Goal: Register for event/course

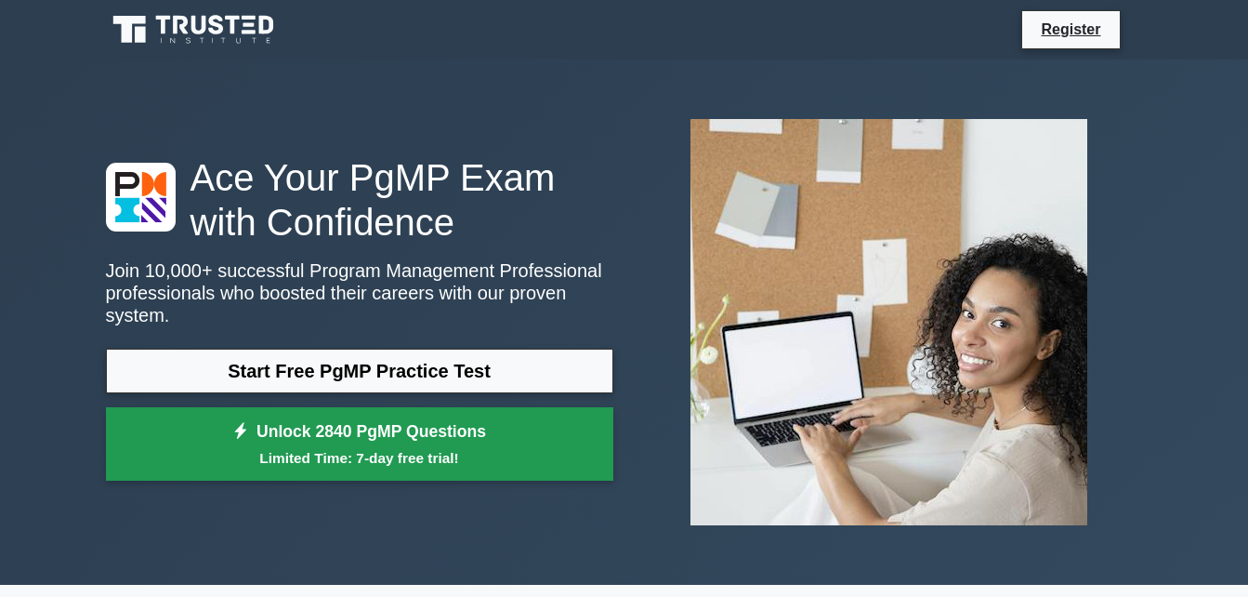
click at [396, 432] on link "Unlock 2840 PgMP Questions Limited Time: 7-day free trial!" at bounding box center [359, 444] width 507 height 74
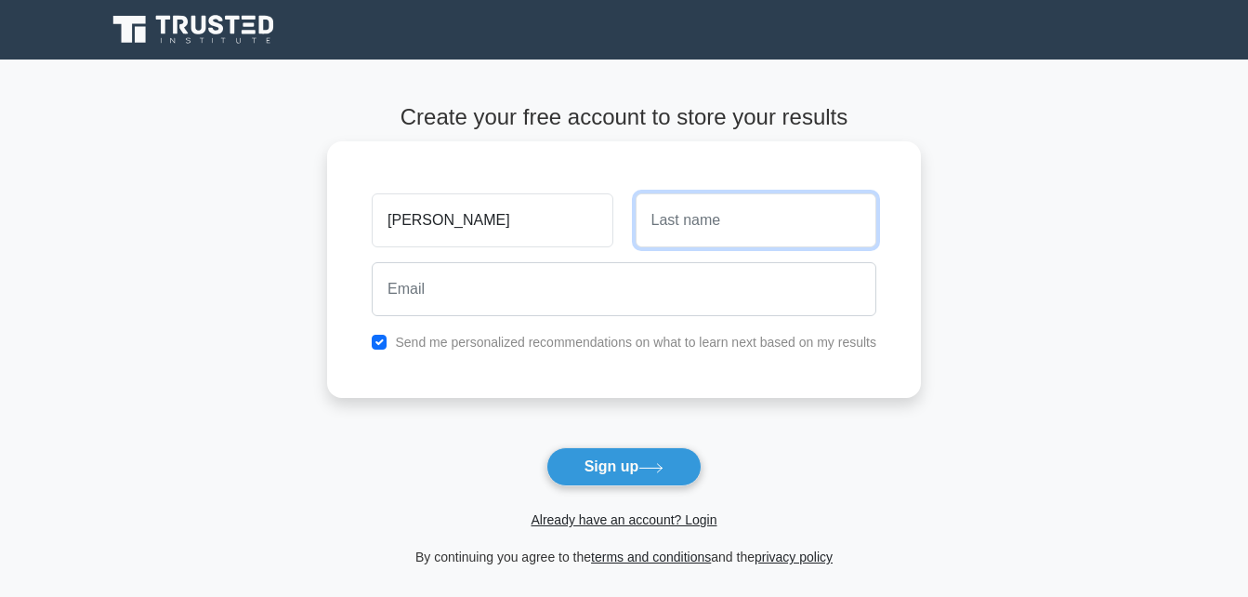
click at [688, 217] on input "text" at bounding box center [756, 220] width 241 height 54
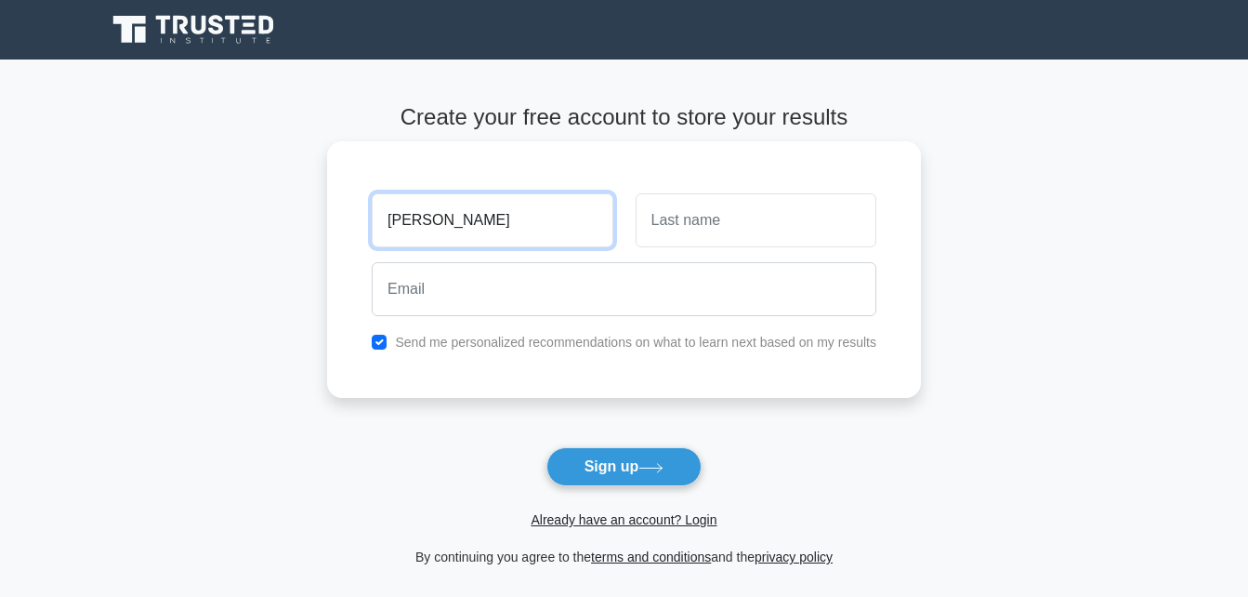
click at [395, 223] on input "[PERSON_NAME]" at bounding box center [492, 220] width 241 height 54
type input "[PERSON_NAME]"
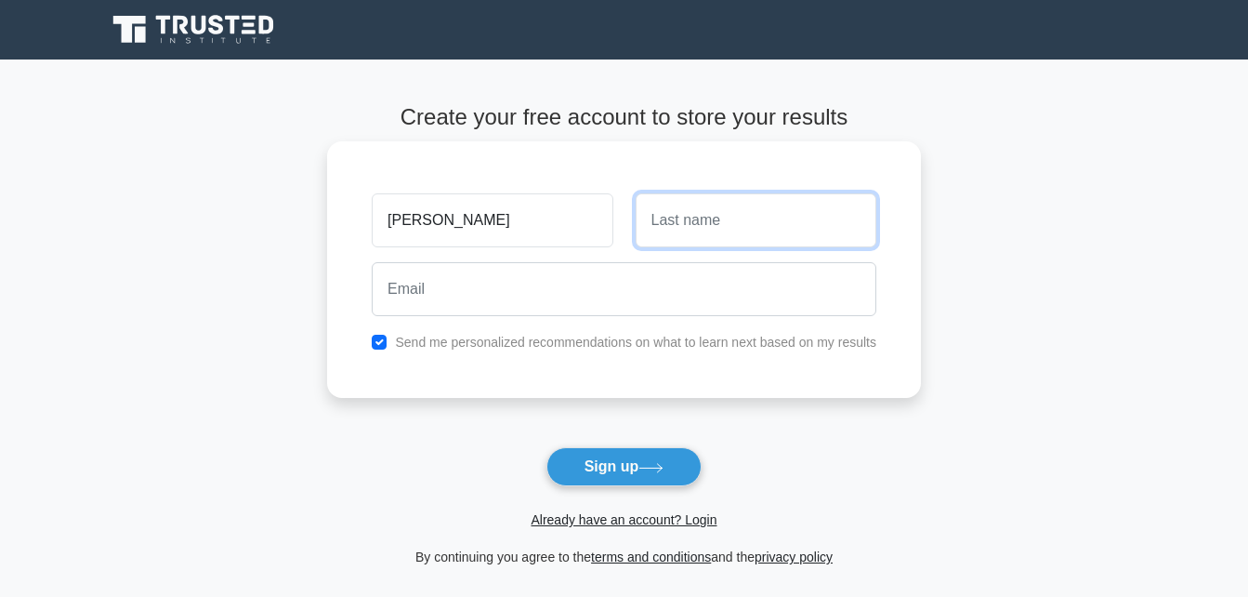
click at [668, 228] on input "text" at bounding box center [756, 220] width 241 height 54
type input "S"
type input "Asamoah"
click at [625, 254] on div "Asamoah" at bounding box center [755, 220] width 263 height 69
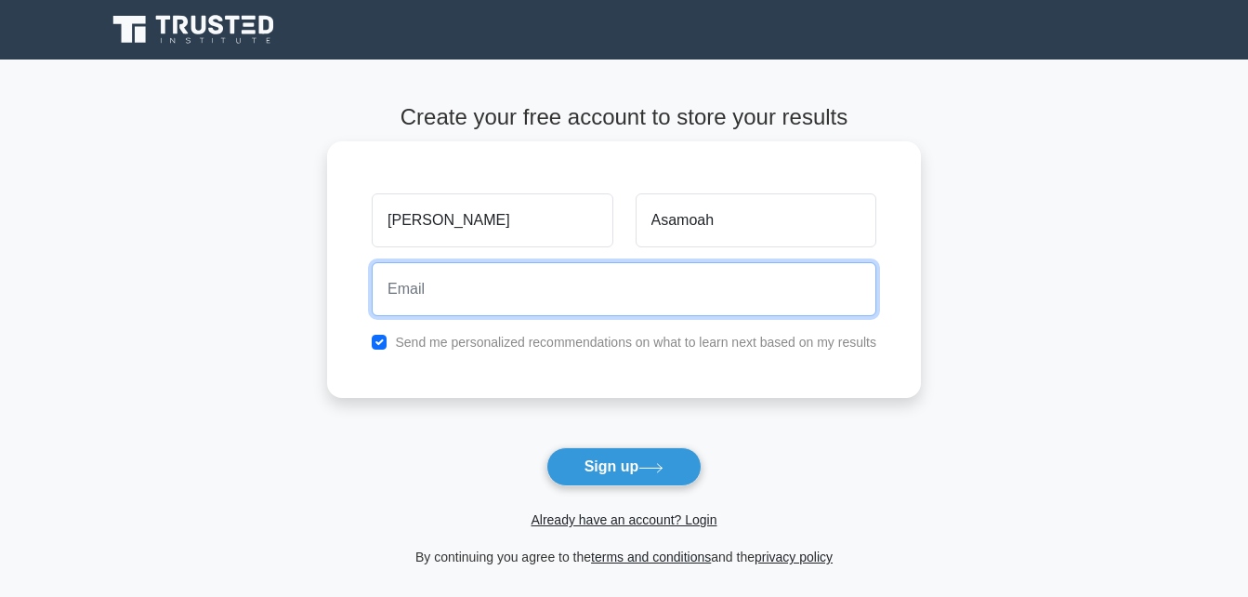
click at [558, 307] on input "email" at bounding box center [624, 289] width 505 height 54
type input "[EMAIL_ADDRESS][DOMAIN_NAME]"
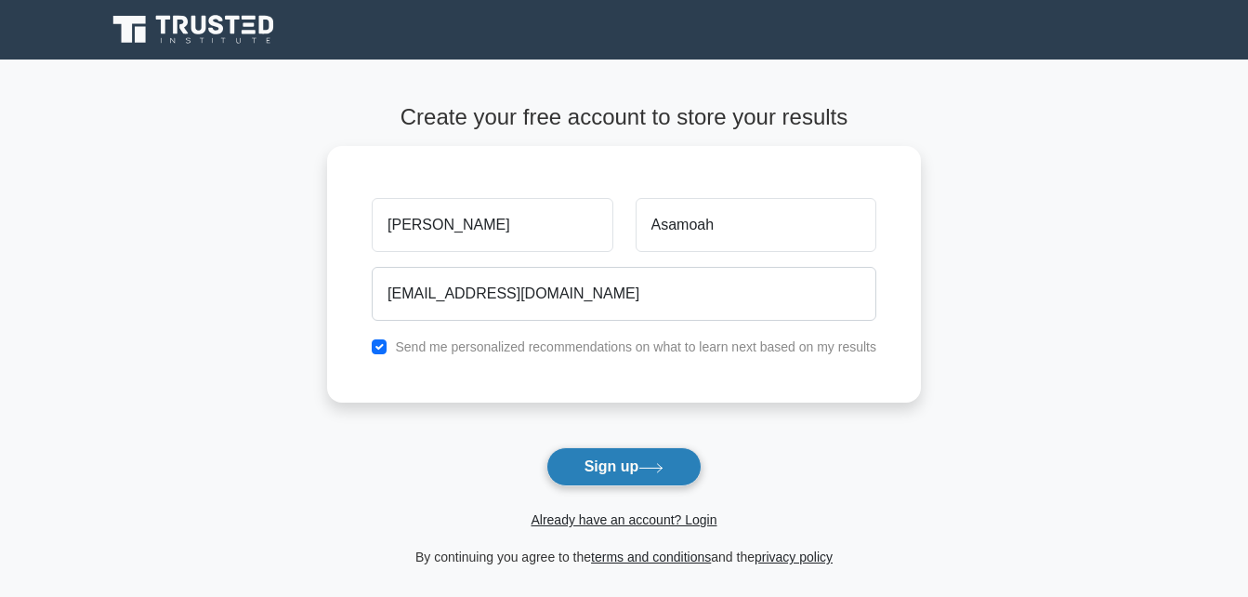
click at [634, 473] on button "Sign up" at bounding box center [624, 466] width 156 height 39
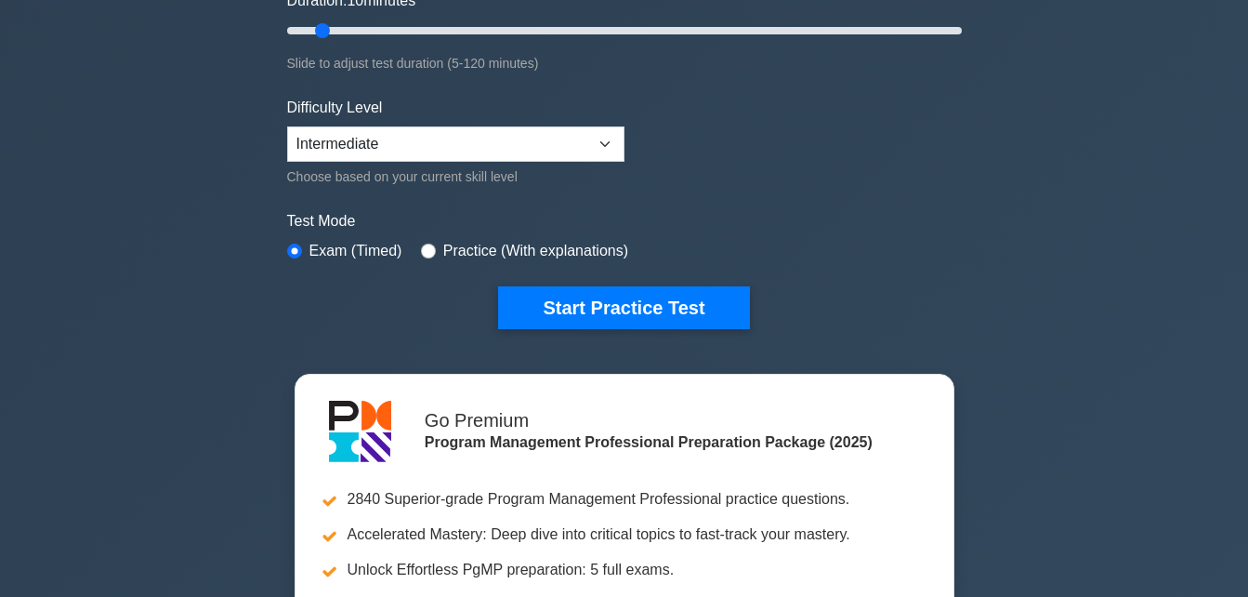
scroll to position [375, 0]
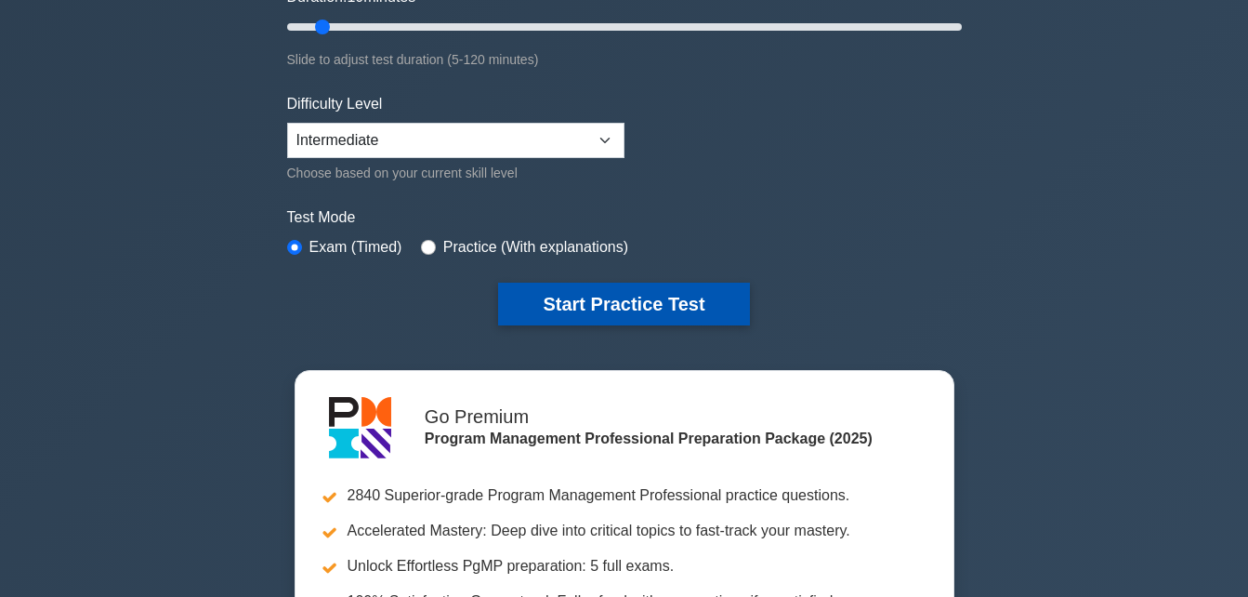
click at [650, 320] on button "Start Practice Test" at bounding box center [623, 303] width 251 height 43
